Goal: Navigation & Orientation: Find specific page/section

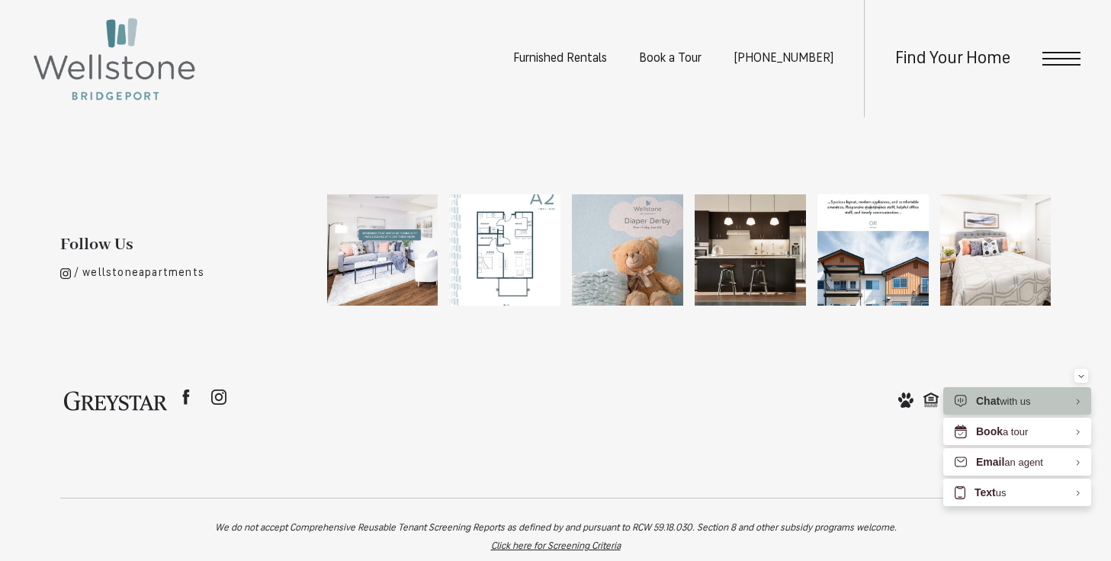
scroll to position [3094, 0]
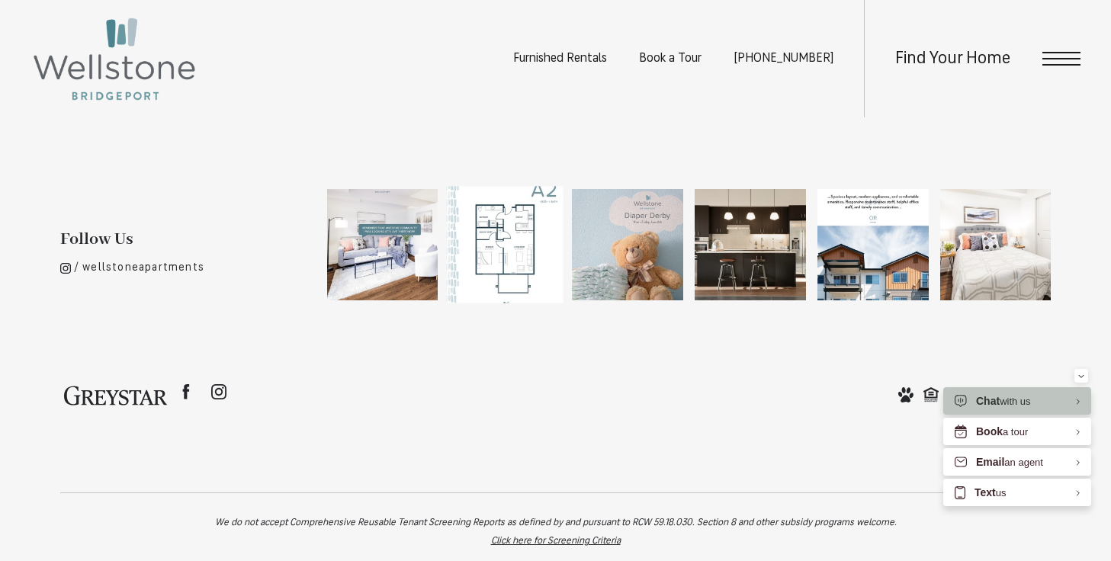
click at [522, 250] on img at bounding box center [505, 245] width 117 height 117
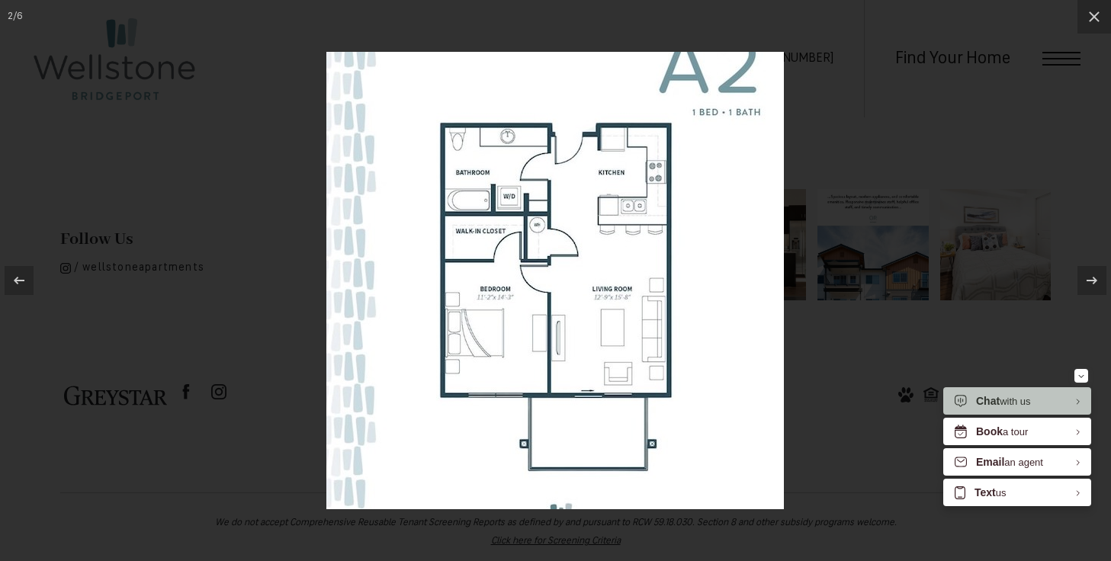
click at [1056, 53] on div at bounding box center [555, 280] width 1111 height 561
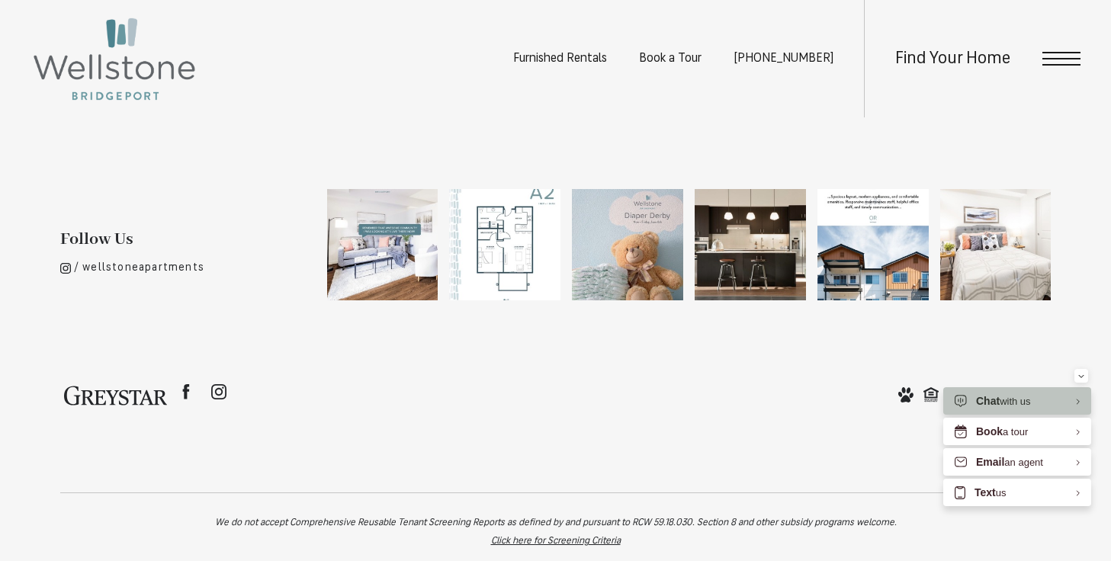
click at [1056, 53] on span "Open Menu" at bounding box center [1061, 59] width 38 height 14
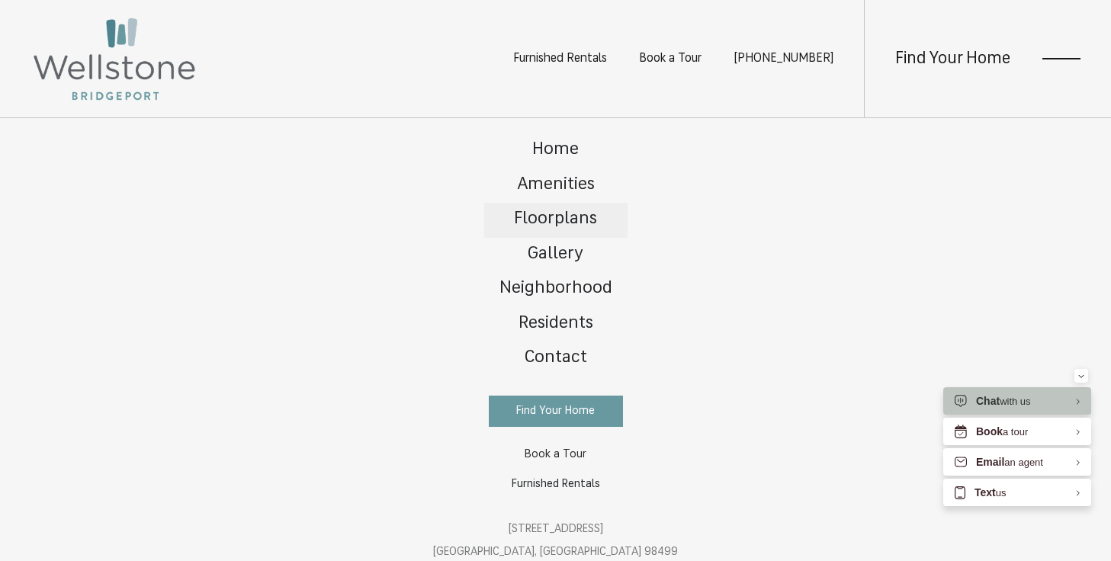
click at [547, 218] on span "Floorplans" at bounding box center [555, 219] width 83 height 18
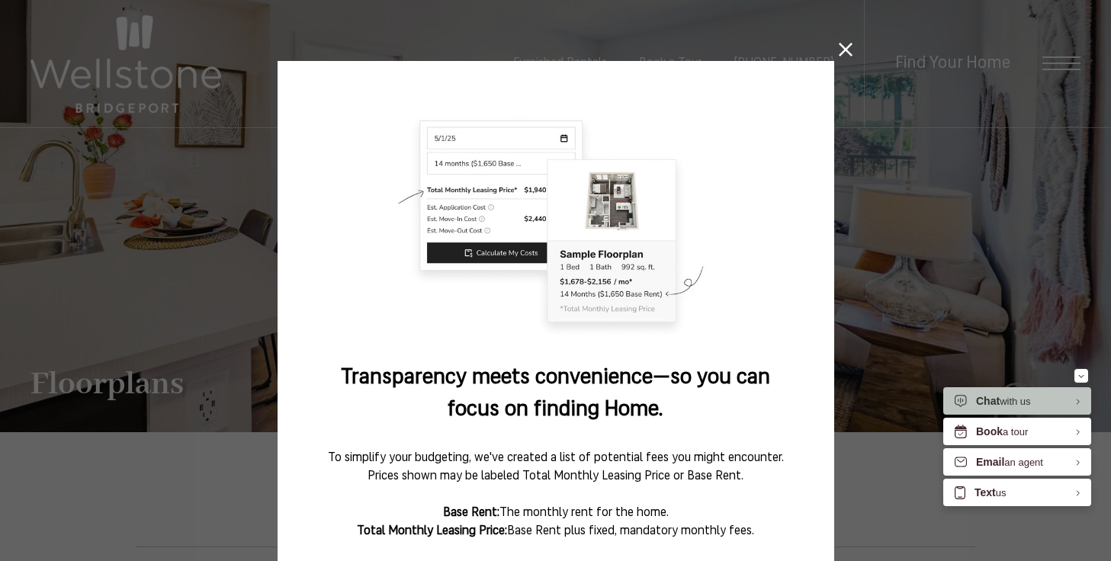
click at [843, 50] on icon at bounding box center [846, 50] width 14 height 14
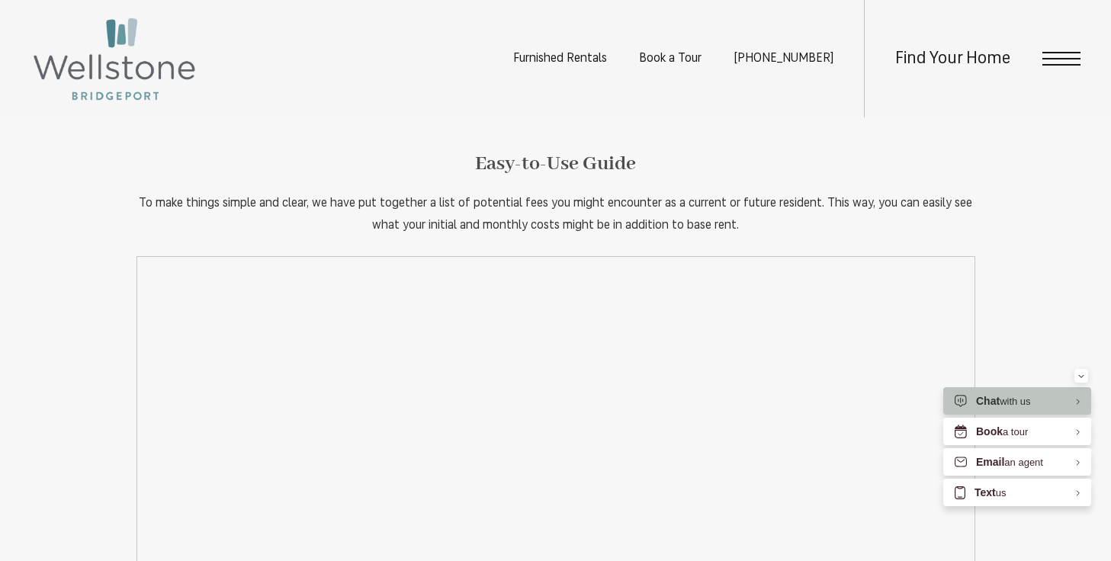
scroll to position [1759, 0]
